Goal: Find specific page/section: Find specific page/section

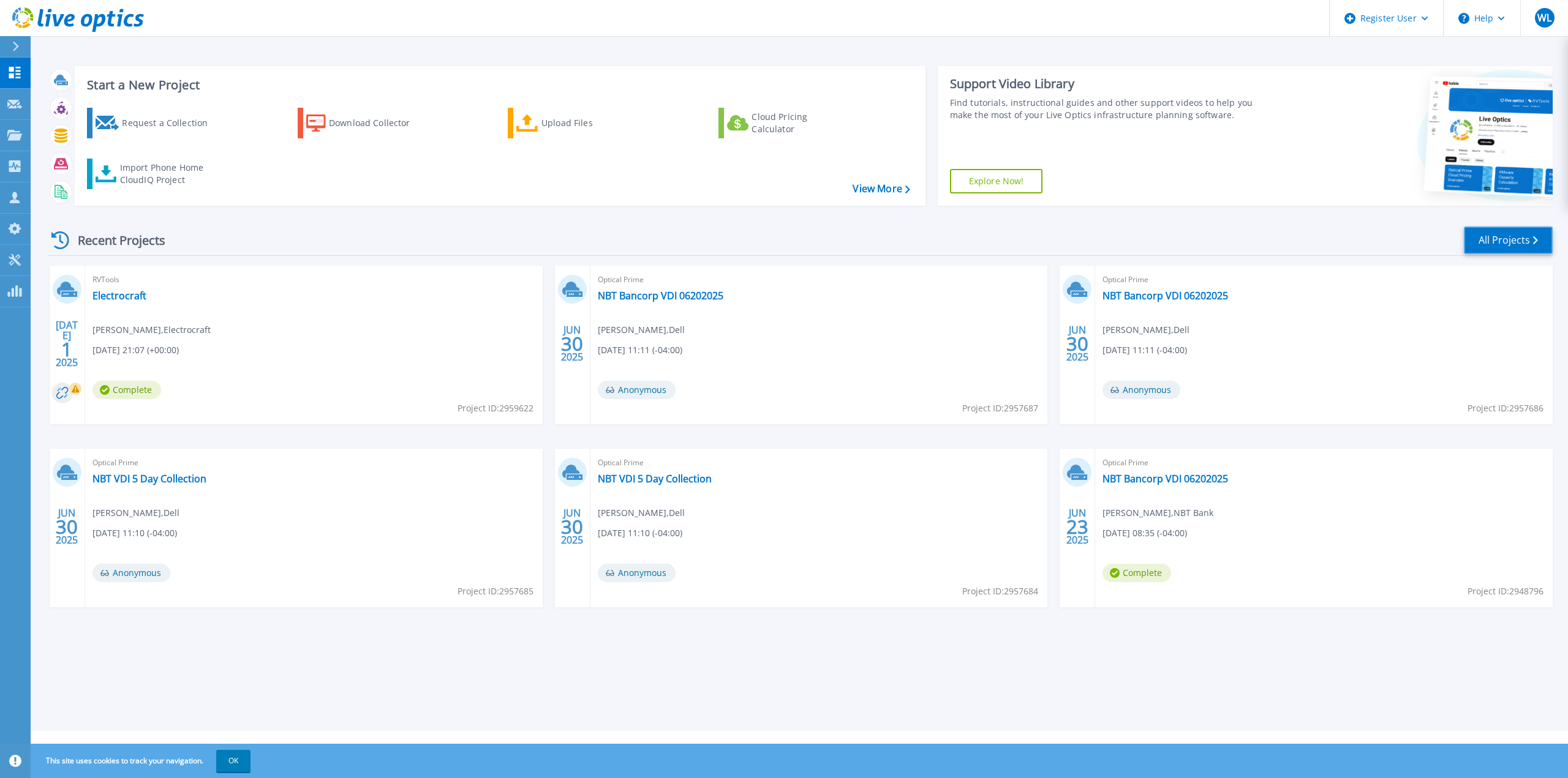
click at [1506, 234] on link "All Projects" at bounding box center [1509, 240] width 89 height 27
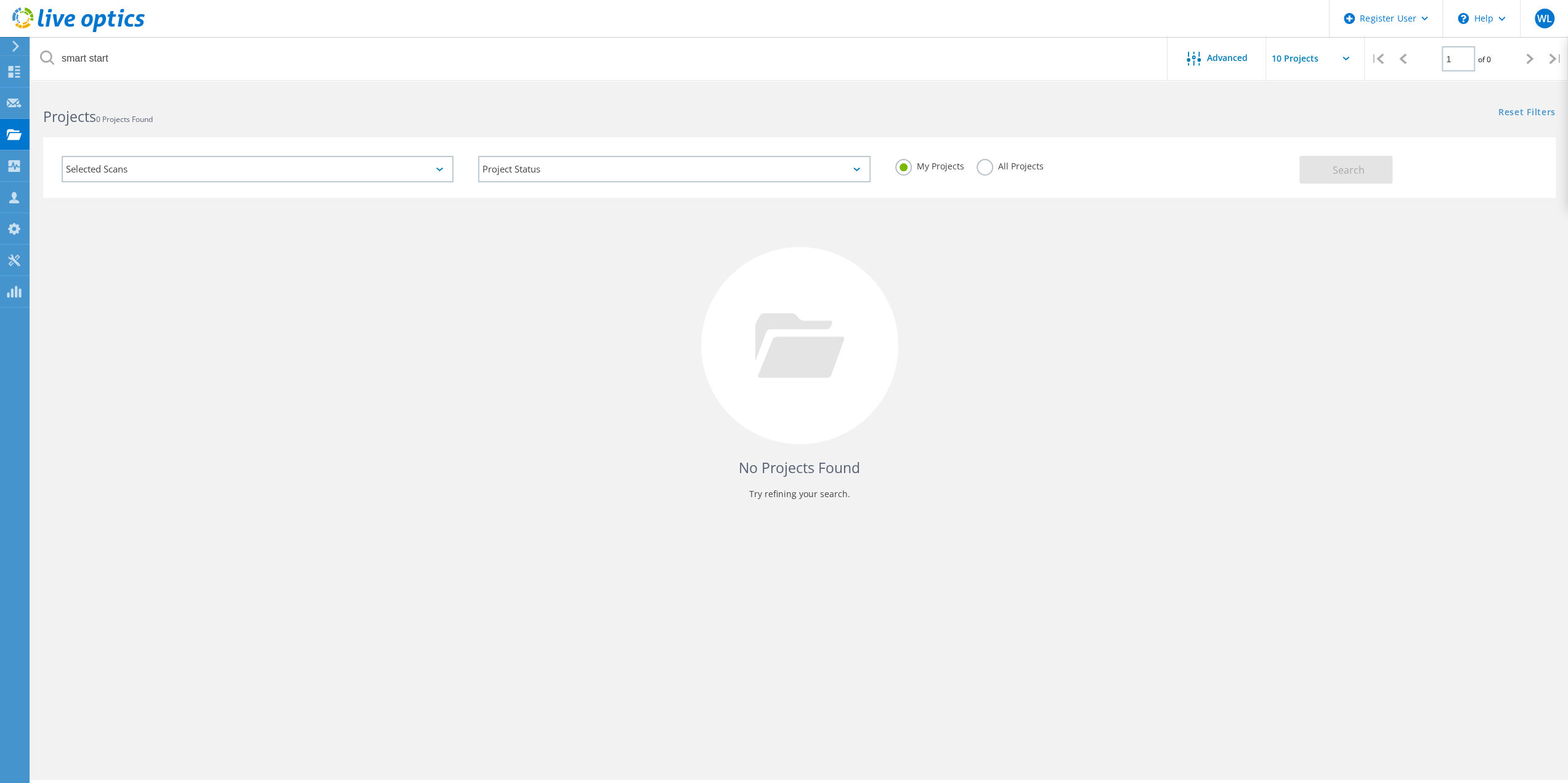
click at [978, 166] on label "All Projects" at bounding box center [1009, 164] width 67 height 12
click at [0, 0] on input "All Projects" at bounding box center [0, 0] width 0 height 0
click at [1329, 175] on button "Search" at bounding box center [1345, 169] width 93 height 28
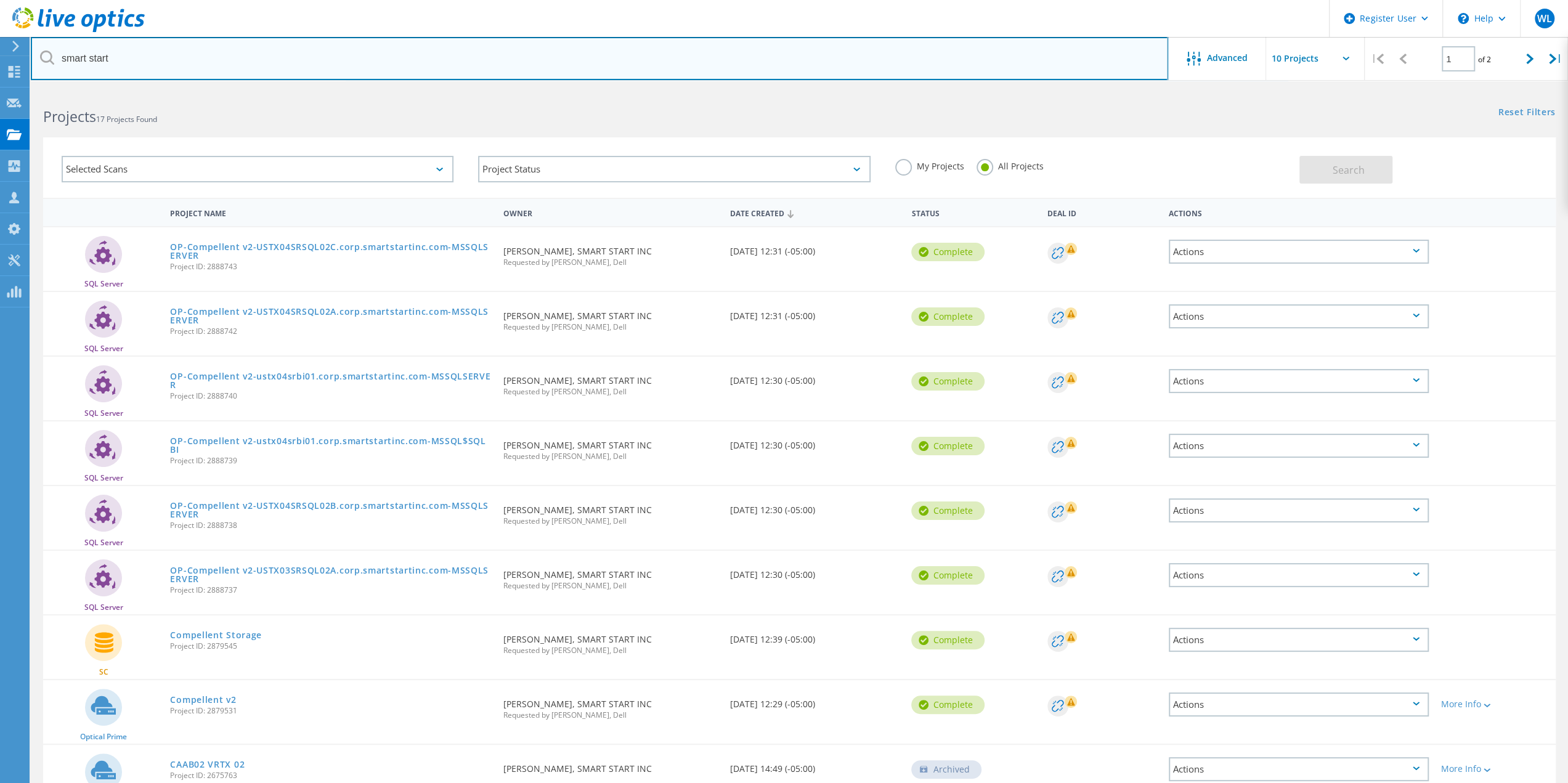
click at [475, 61] on input "smart start" at bounding box center [600, 58] width 1137 height 43
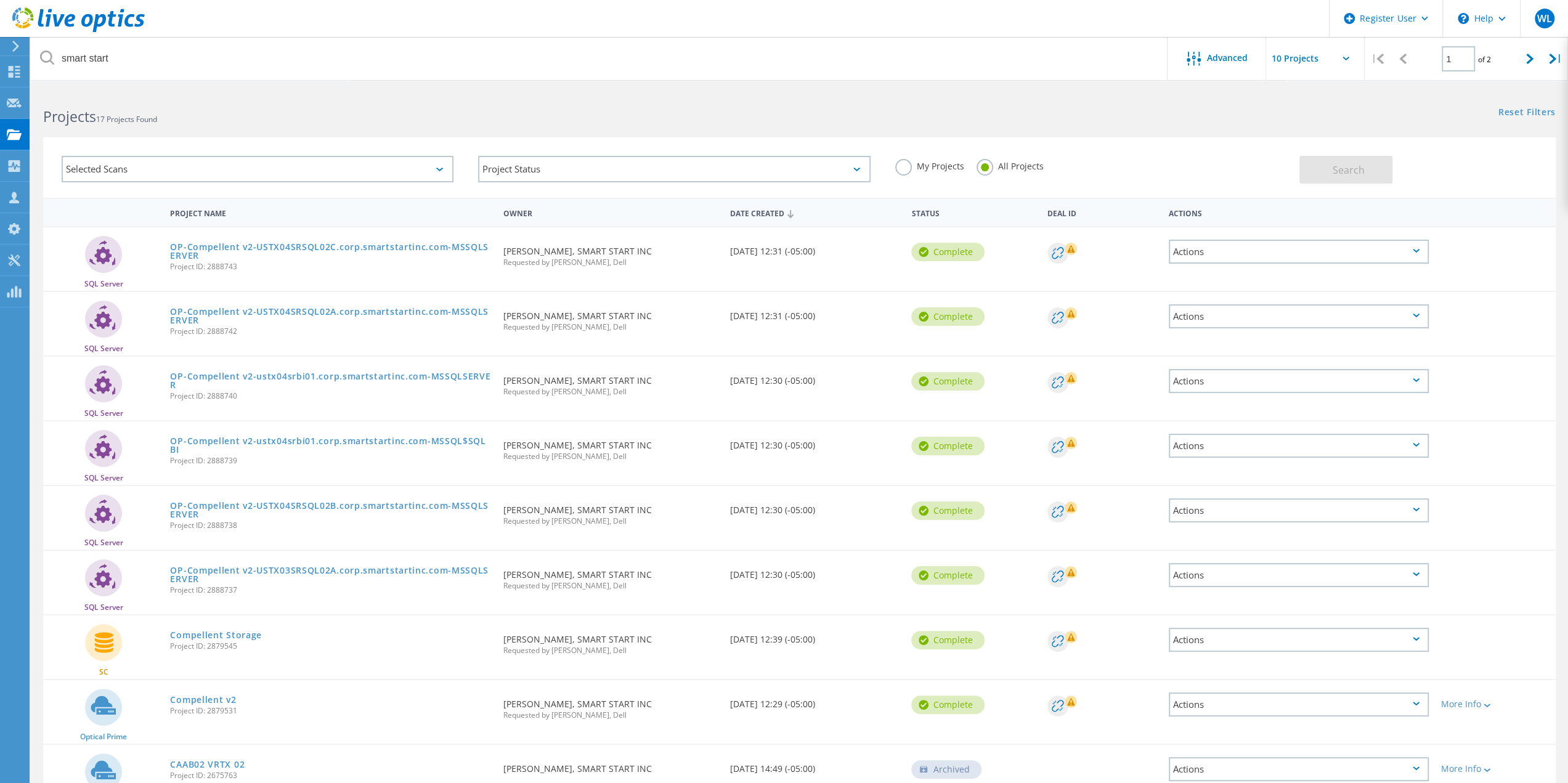
click at [718, 10] on header "Register User \n Help Explore Helpful Articles Contact Support WL Dell User [PE…" at bounding box center [784, 18] width 1568 height 37
